Goal: Task Accomplishment & Management: Manage account settings

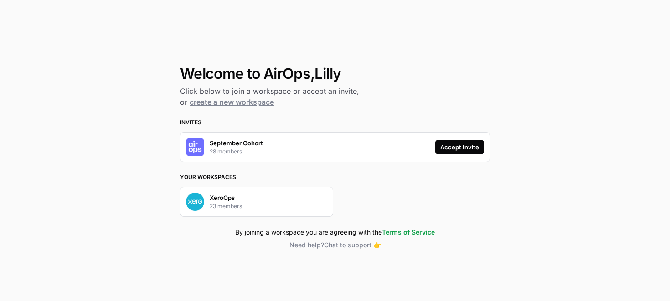
click at [451, 145] on div "Accept Invite" at bounding box center [460, 147] width 39 height 9
